Goal: Transaction & Acquisition: Download file/media

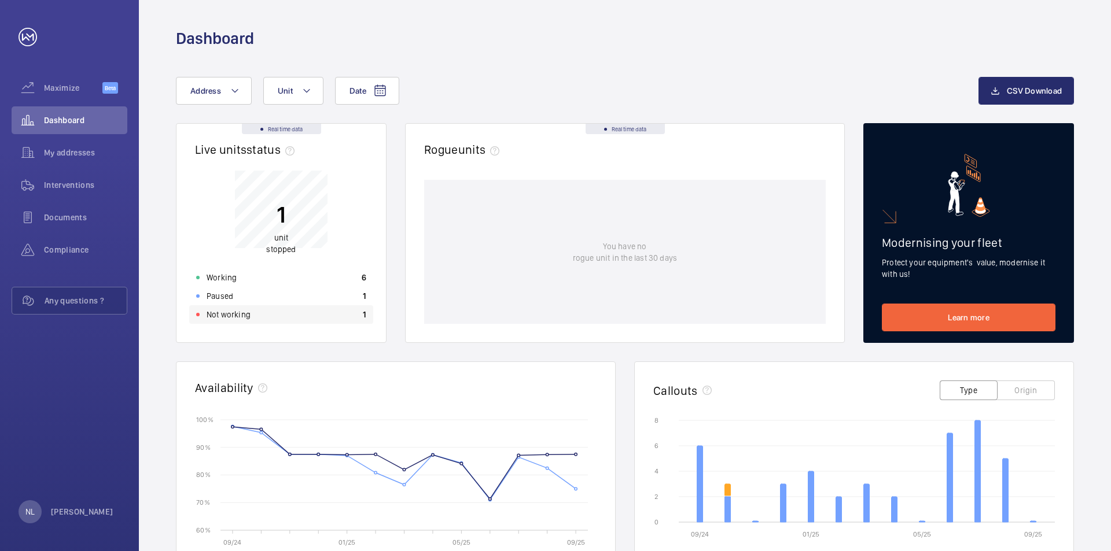
click at [233, 317] on p "Not working" at bounding box center [229, 315] width 44 height 12
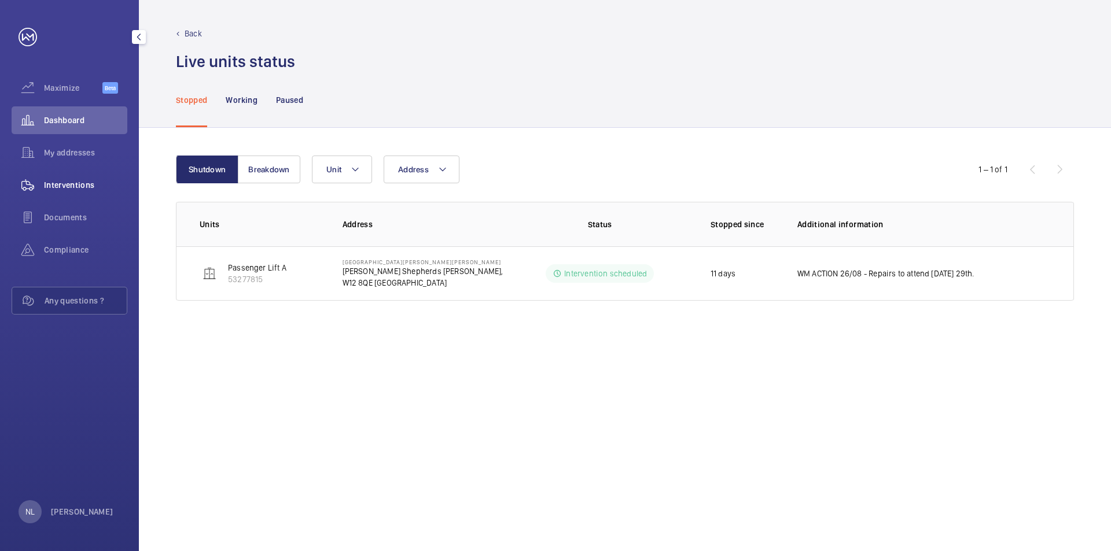
click at [74, 186] on span "Interventions" at bounding box center [85, 185] width 83 height 12
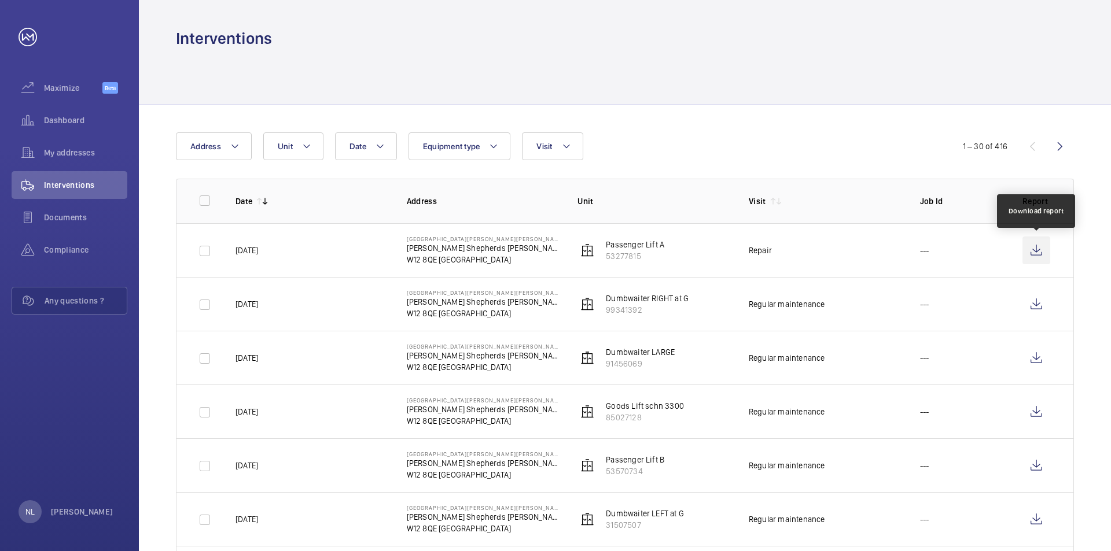
click at [1039, 251] on wm-front-icon-button at bounding box center [1036, 251] width 28 height 28
click at [1041, 248] on wm-front-icon-button at bounding box center [1036, 251] width 28 height 28
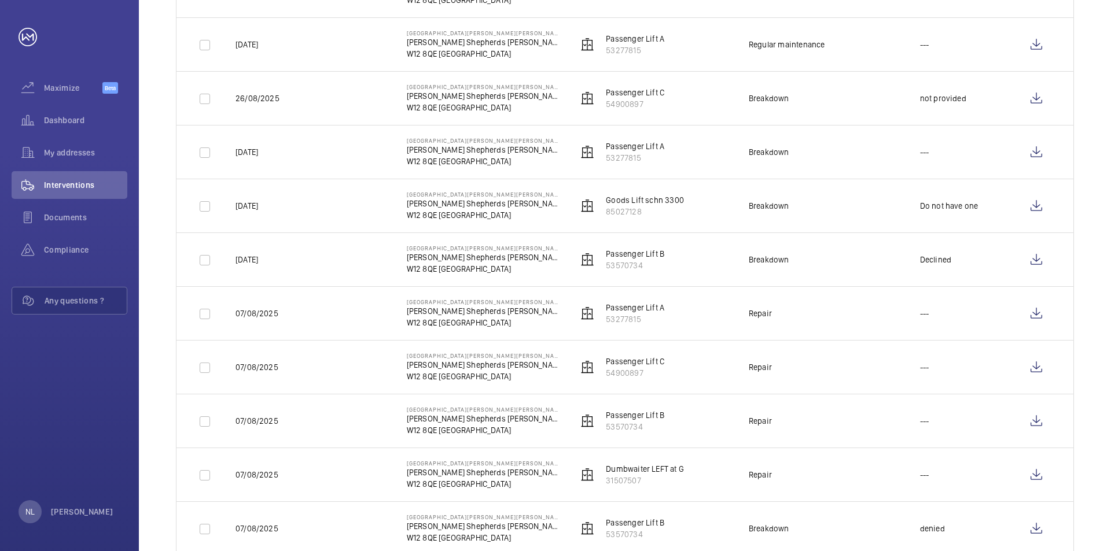
scroll to position [694, 0]
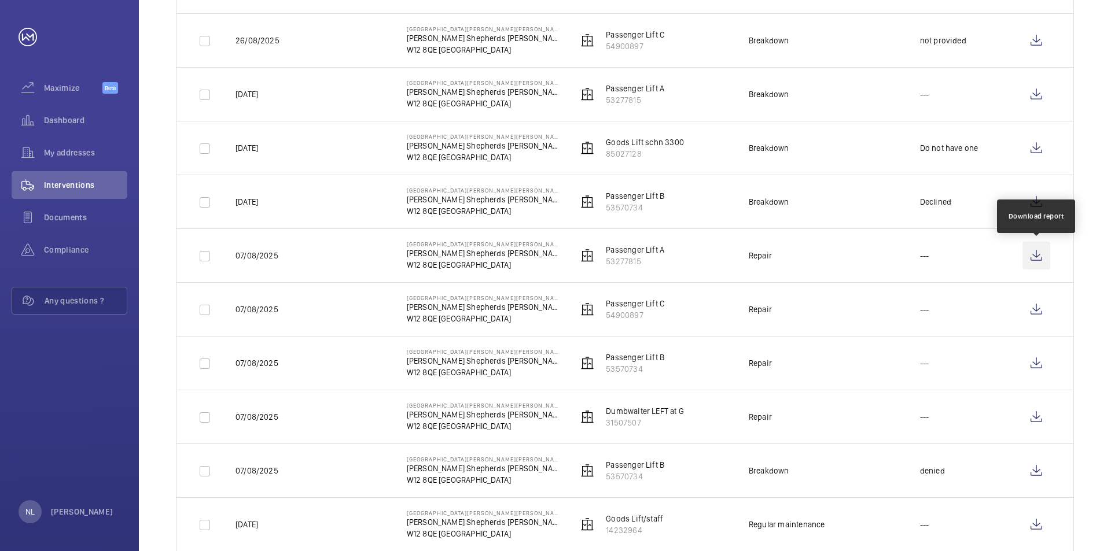
click at [1036, 257] on wm-front-icon-button at bounding box center [1036, 256] width 28 height 28
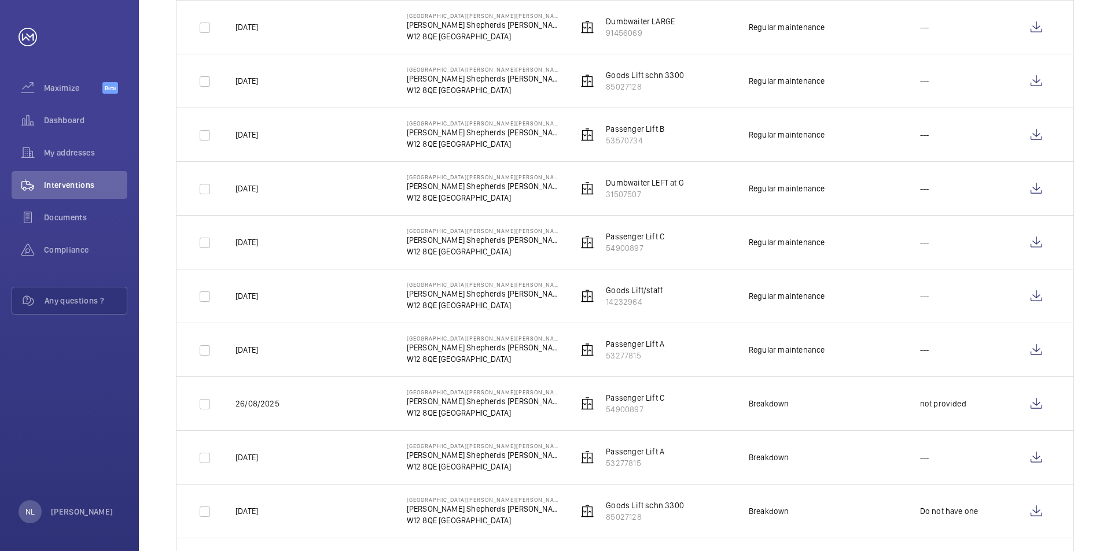
scroll to position [0, 0]
